Goal: Communication & Community: Answer question/provide support

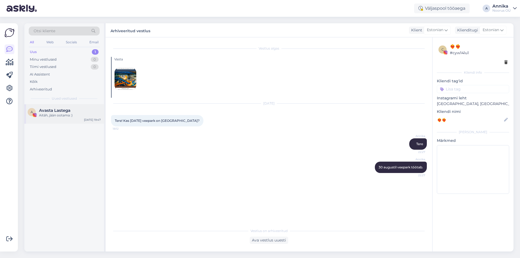
click at [65, 110] on span "Avasta Lastega" at bounding box center [54, 110] width 31 height 5
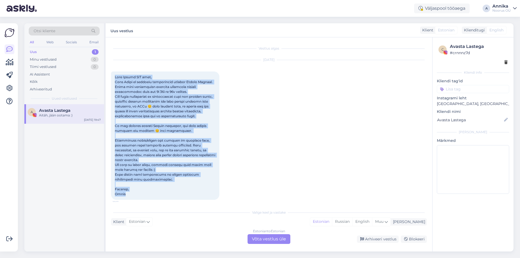
drag, startPoint x: 114, startPoint y: 76, endPoint x: 188, endPoint y: 193, distance: 138.4
click at [188, 193] on div "19:13" at bounding box center [165, 135] width 108 height 128
click at [150, 180] on div "19:13" at bounding box center [165, 135] width 108 height 128
click at [153, 180] on div "19:13" at bounding box center [165, 135] width 108 height 128
click at [152, 179] on div "19:13" at bounding box center [165, 135] width 108 height 128
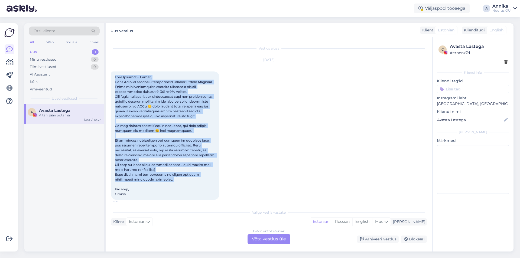
copy span "Tere Noorus SPA tiim, [PERSON_NAME] ja tegutsen instagramis kontoga [PERSON_NAM…"
click at [182, 166] on span at bounding box center [165, 135] width 101 height 121
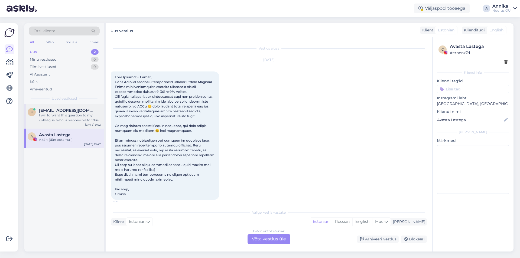
click at [58, 121] on div "I will forward this question to my colleague, who is responsible for this. The …" at bounding box center [70, 118] width 62 height 10
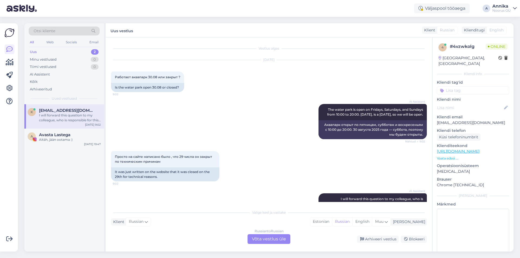
scroll to position [37, 0]
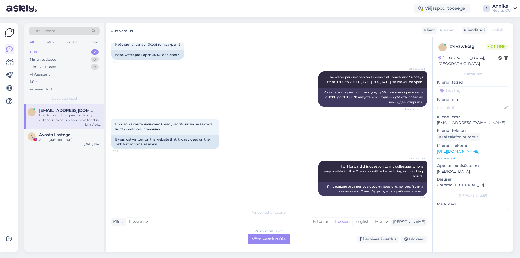
click at [277, 239] on div "Russian to Russian Võta vestlus üle" at bounding box center [268, 239] width 43 height 10
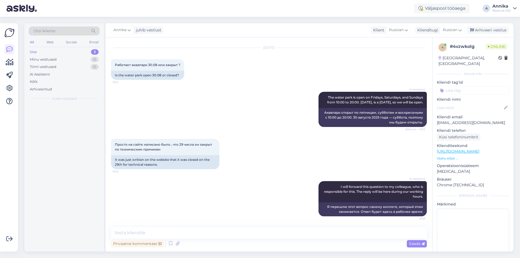
scroll to position [17, 0]
